Goal: Find specific page/section: Find specific page/section

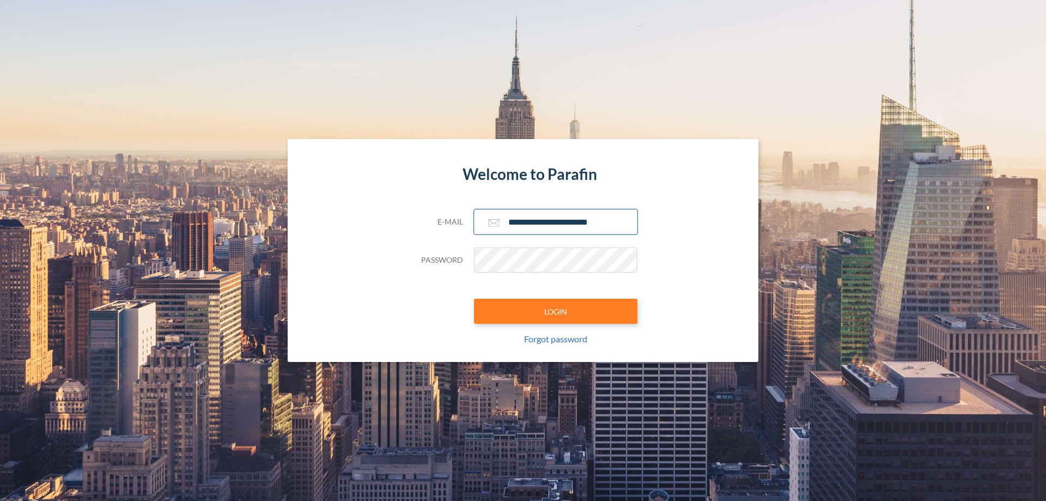
type input "**********"
click at [556, 311] on button "LOGIN" at bounding box center [556, 311] width 164 height 25
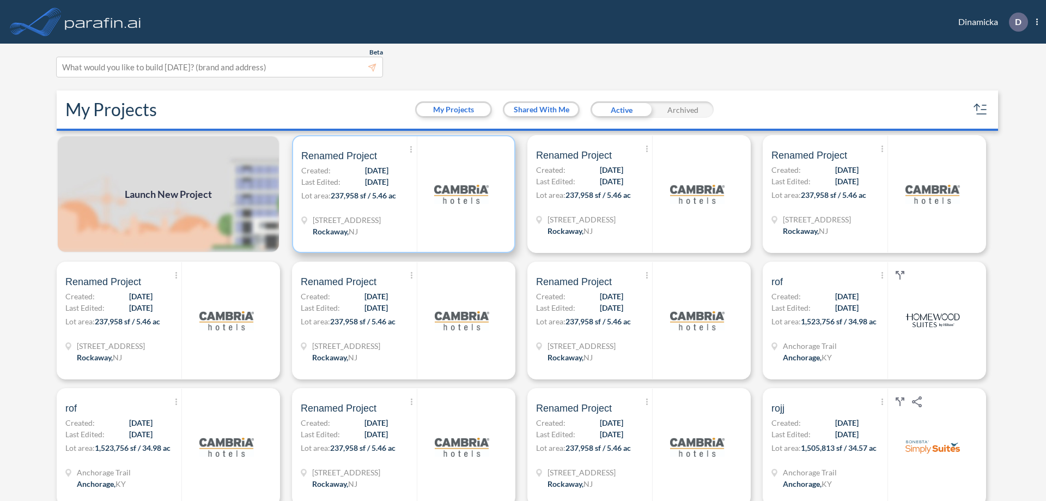
scroll to position [3, 0]
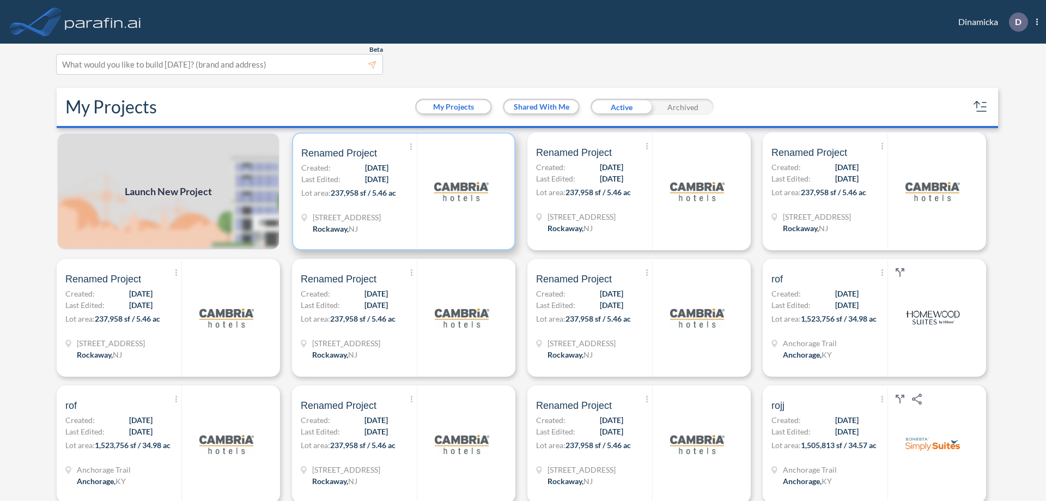
click at [402, 191] on p "Lot area: 237,958 sf / 5.46 ac" at bounding box center [359, 195] width 116 height 16
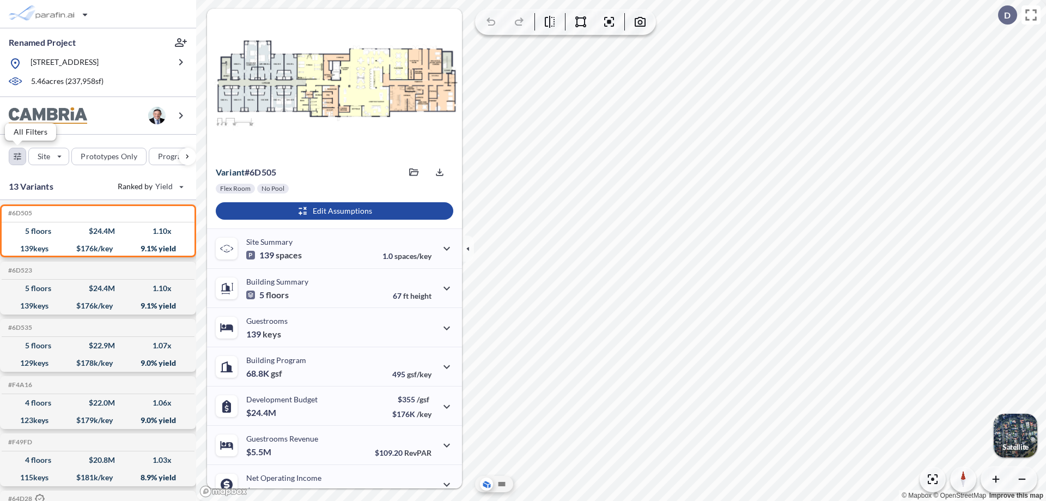
click at [17, 156] on div "button" at bounding box center [17, 156] width 16 height 16
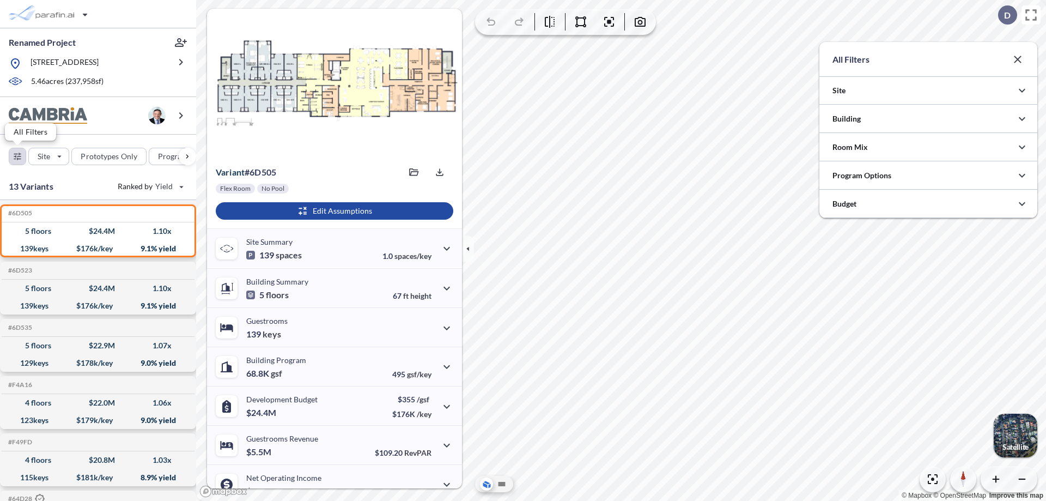
scroll to position [545026, 544808]
click at [1022, 119] on icon "button" at bounding box center [1022, 118] width 13 height 13
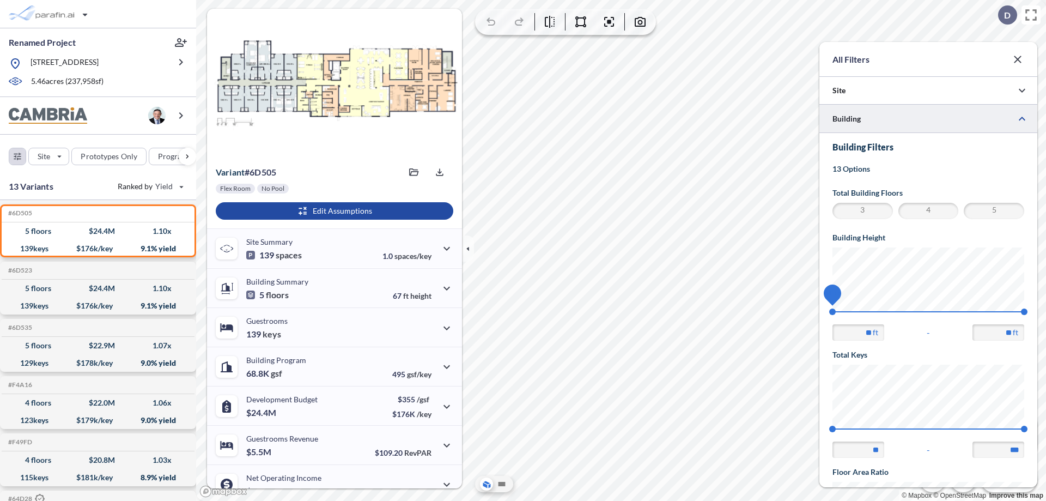
scroll to position [190, 0]
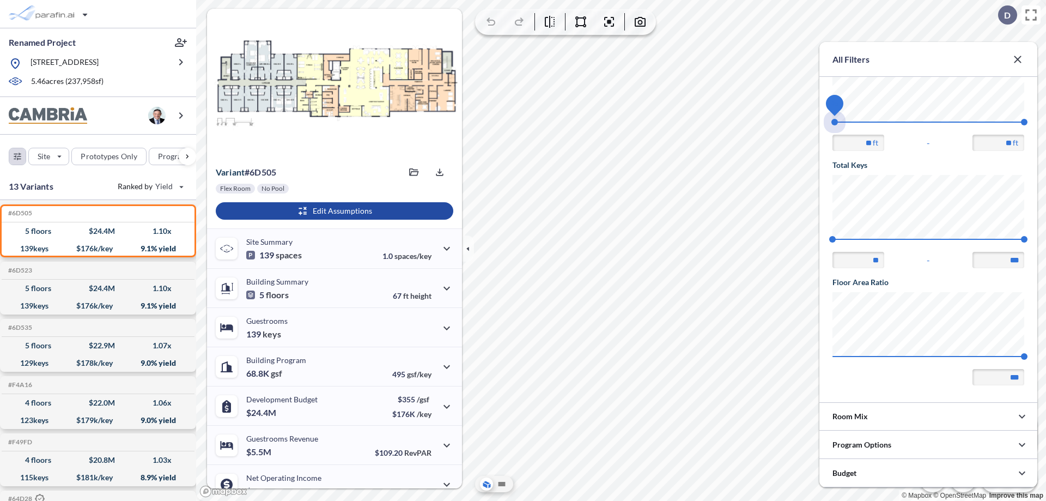
drag, startPoint x: 833, startPoint y: 122, endPoint x: 1025, endPoint y: 122, distance: 191.8
click at [1025, 122] on span "45 67.56" at bounding box center [929, 126] width 192 height 8
type input "**"
